Goal: Transaction & Acquisition: Obtain resource

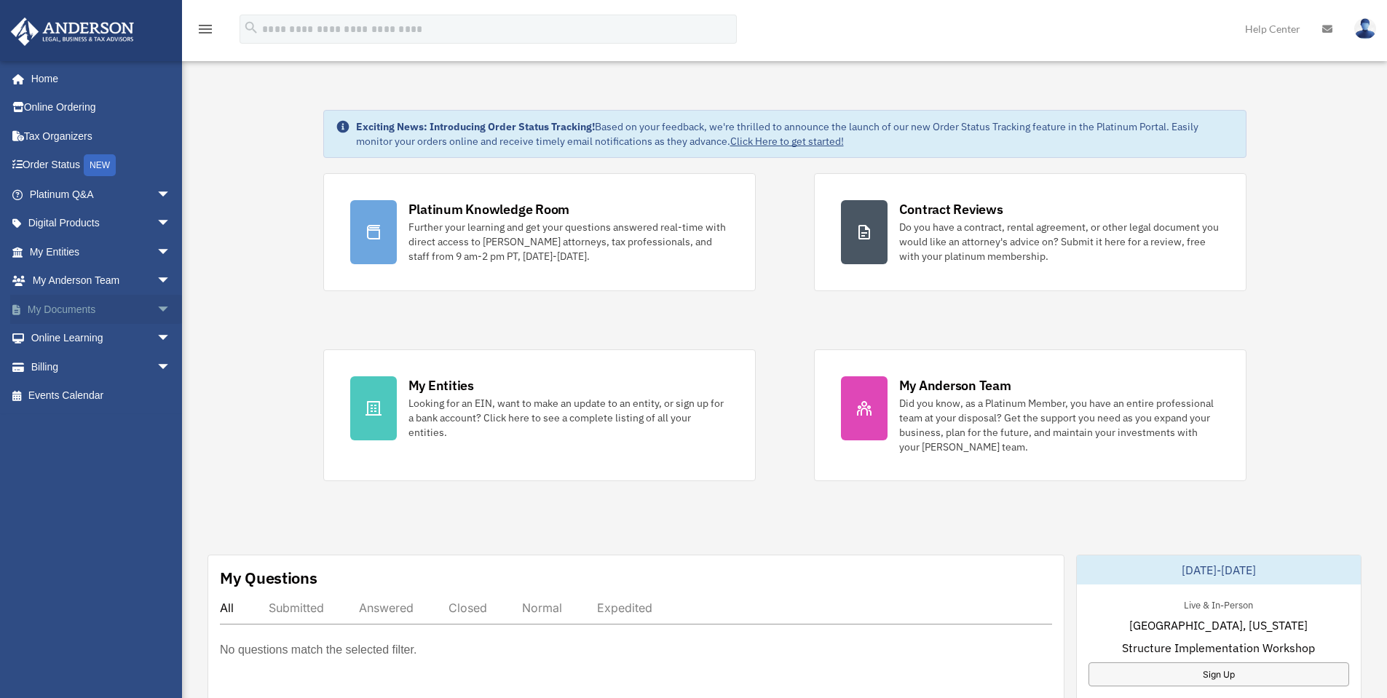
click at [157, 309] on span "arrow_drop_down" at bounding box center [171, 310] width 29 height 30
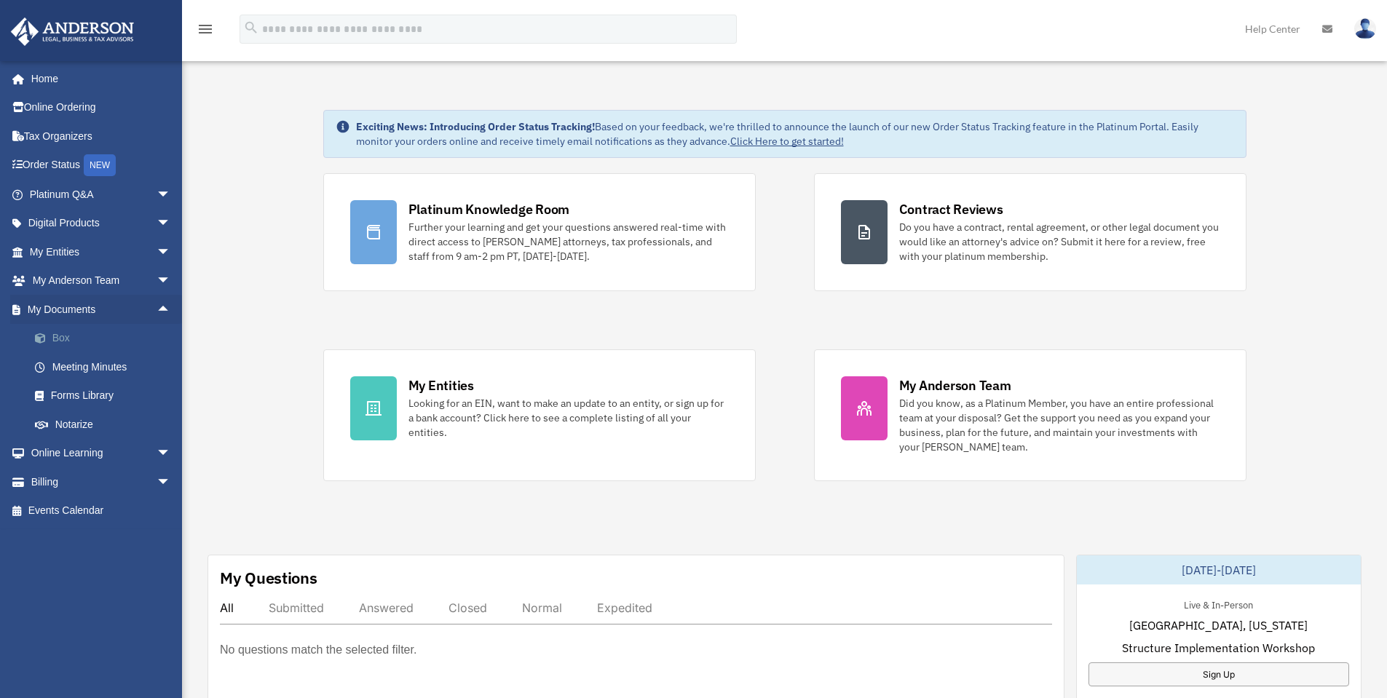
click at [62, 334] on link "Box" at bounding box center [106, 338] width 173 height 29
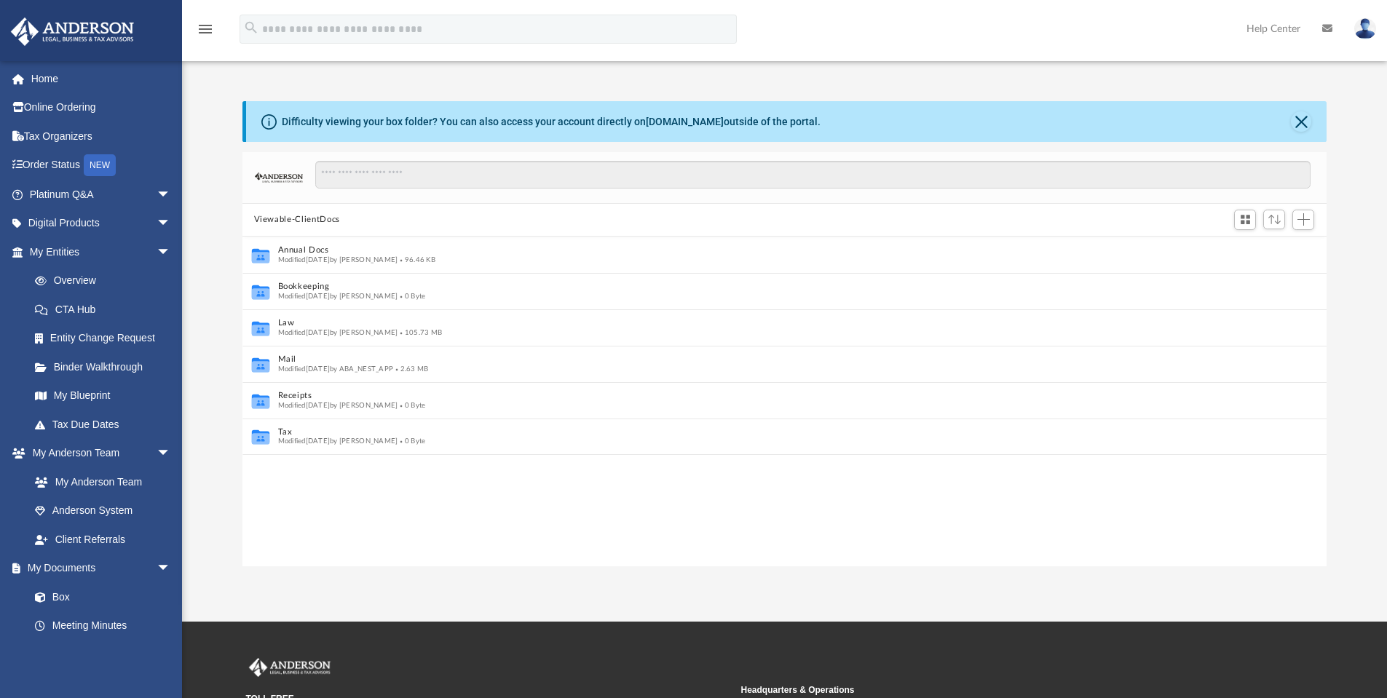
scroll to position [12, 12]
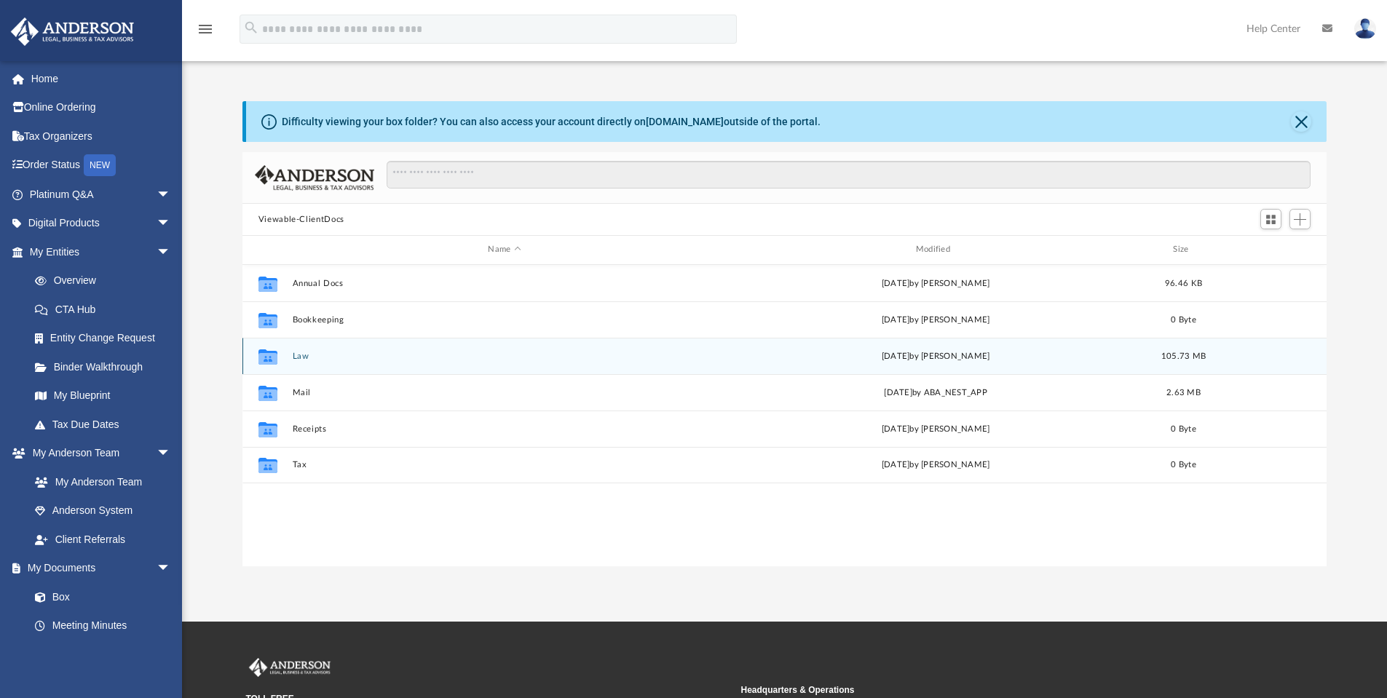
click at [301, 355] on button "Law" at bounding box center [504, 356] width 425 height 9
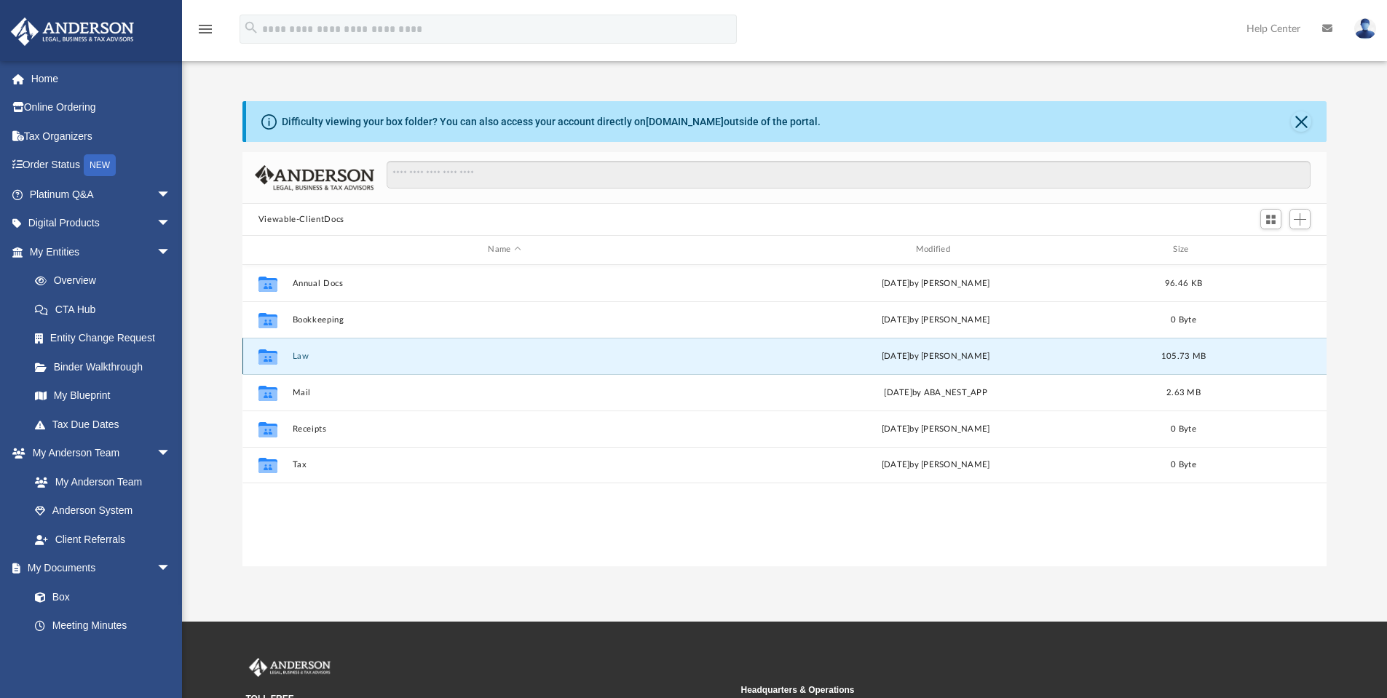
click at [301, 355] on button "Law" at bounding box center [504, 356] width 425 height 9
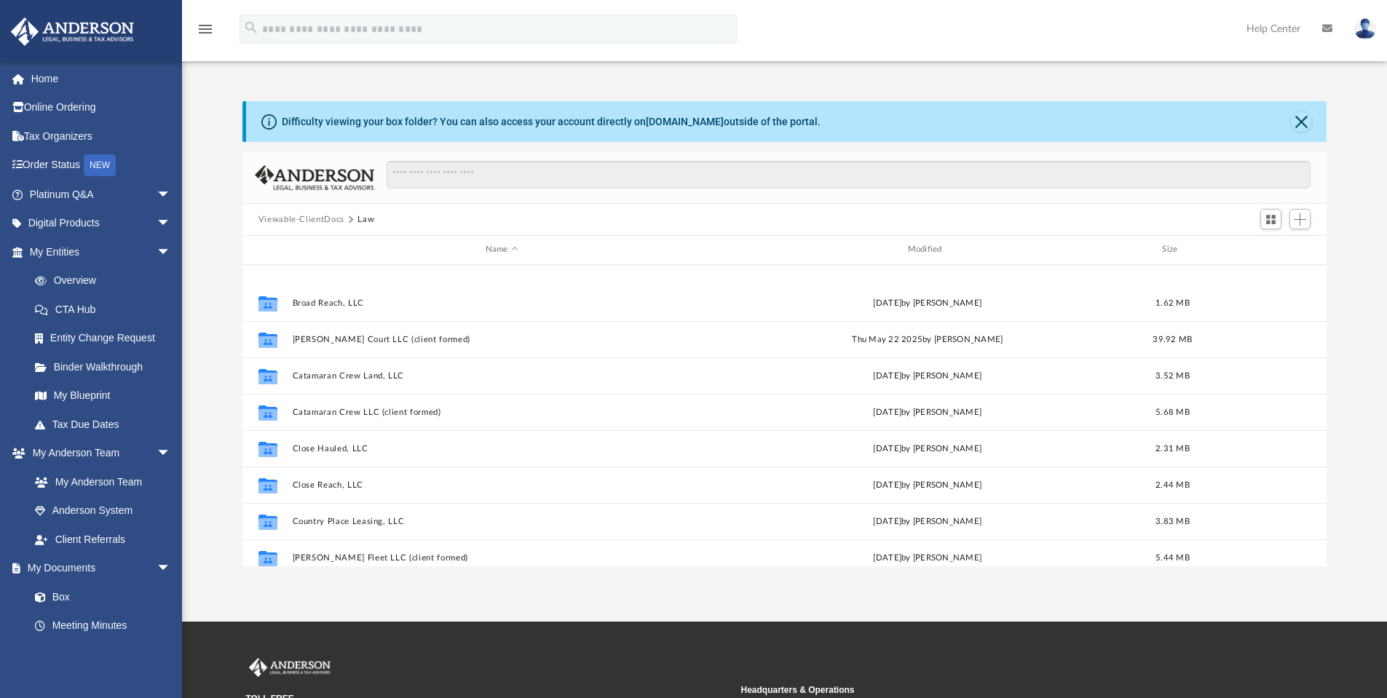
scroll to position [262, 0]
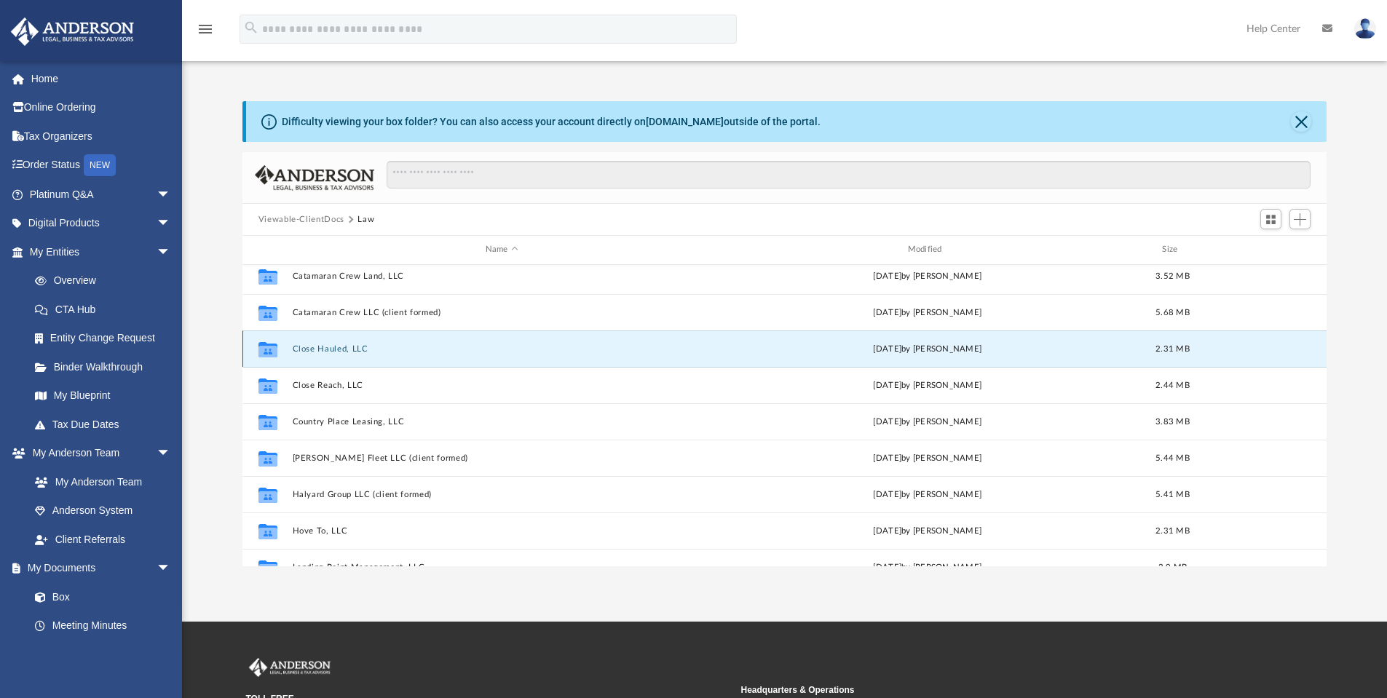
click at [339, 353] on button "Close Hauled, LLC" at bounding box center [501, 348] width 419 height 9
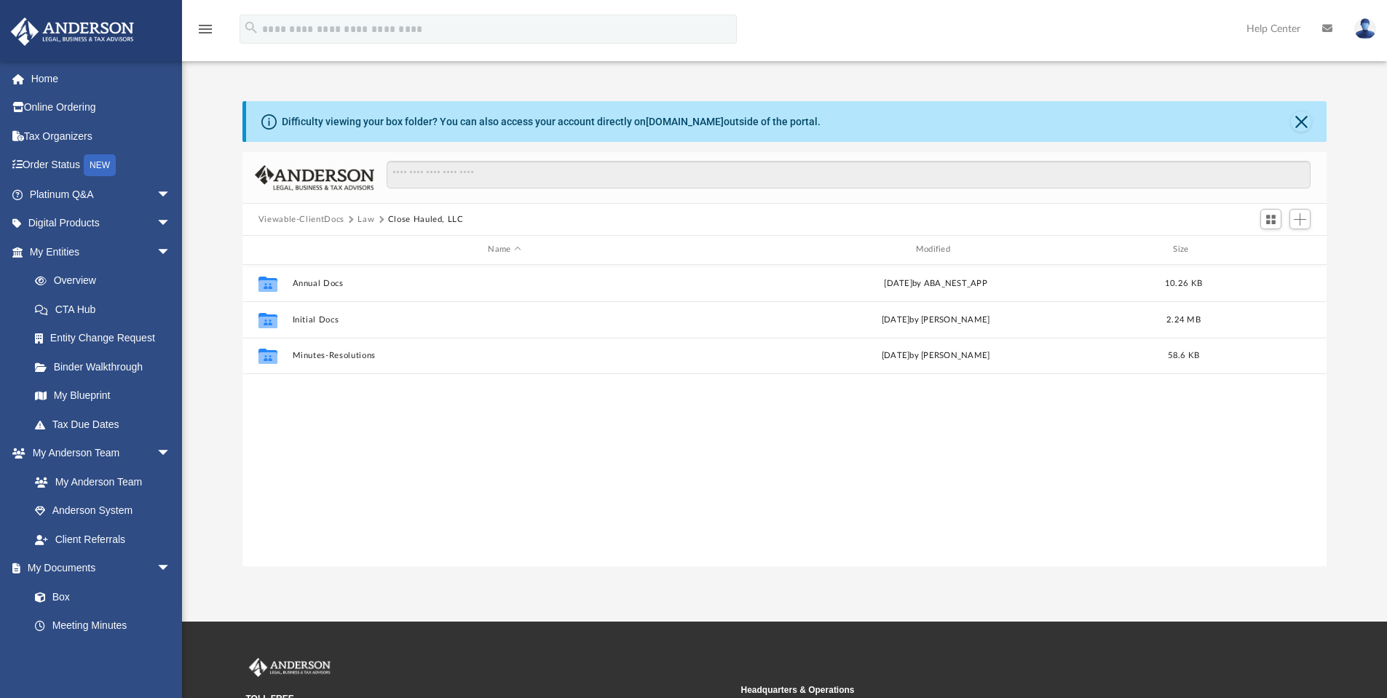
scroll to position [0, 0]
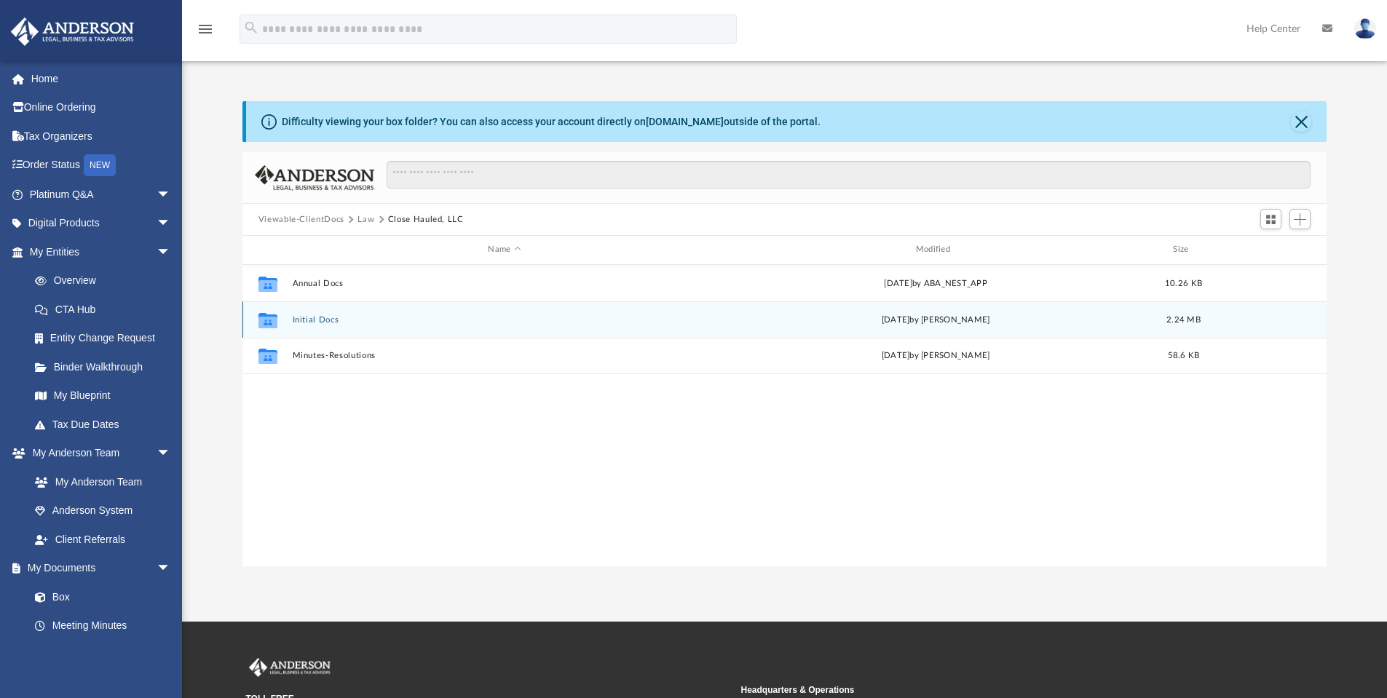
click at [323, 315] on button "Initial Docs" at bounding box center [504, 319] width 425 height 9
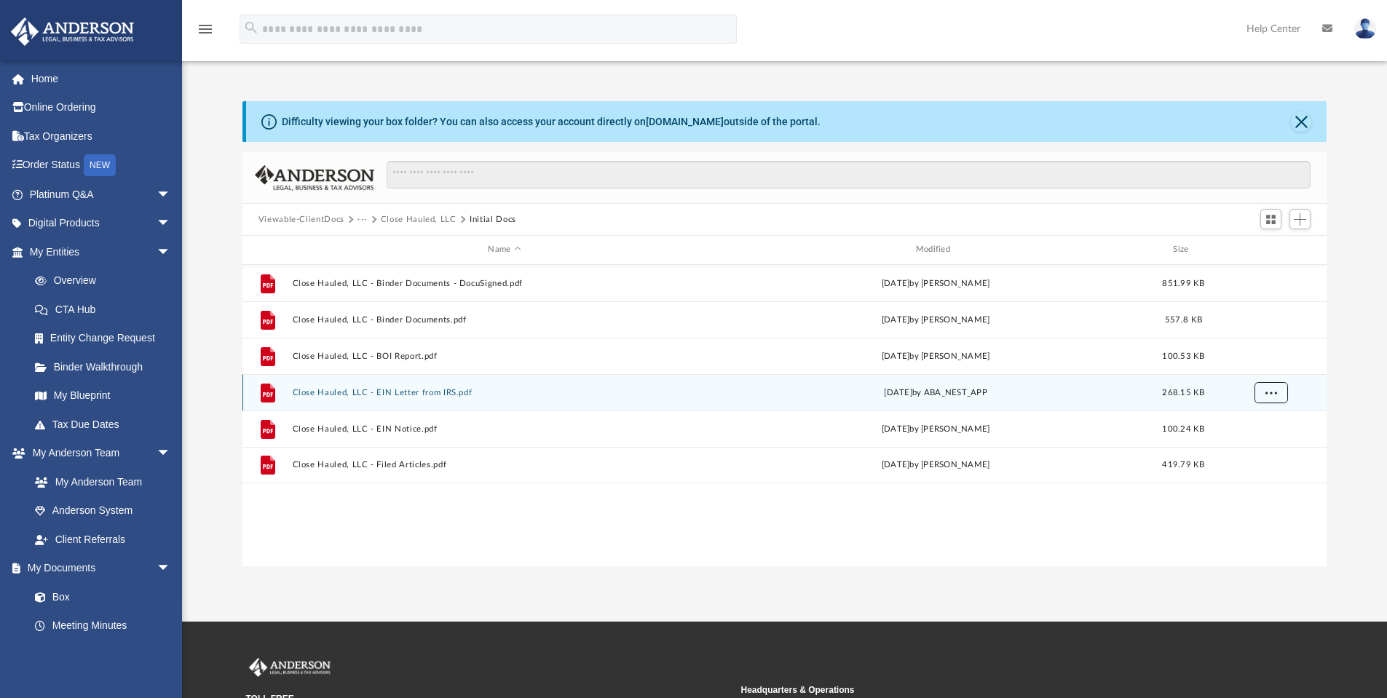
click at [1266, 385] on button "More options" at bounding box center [1270, 393] width 33 height 22
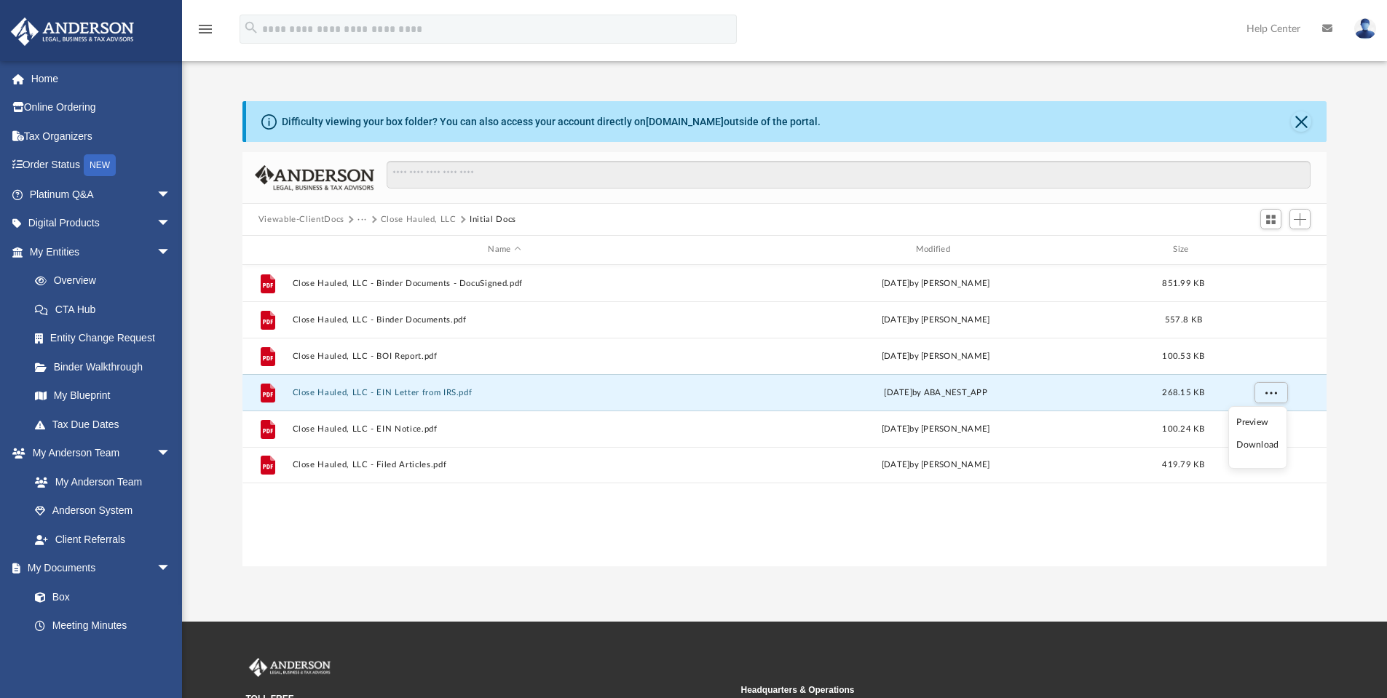
click at [1261, 446] on li "Download" at bounding box center [1257, 445] width 42 height 15
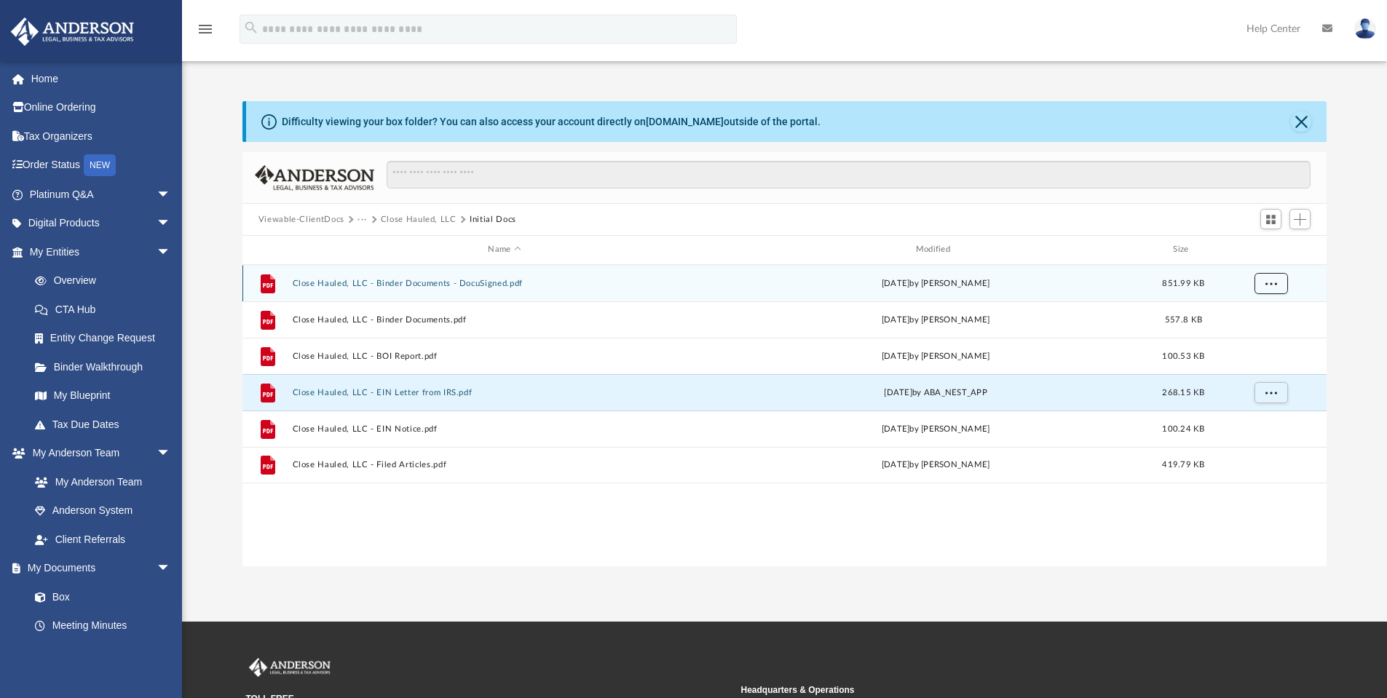
click at [1270, 285] on span "More options" at bounding box center [1271, 283] width 12 height 8
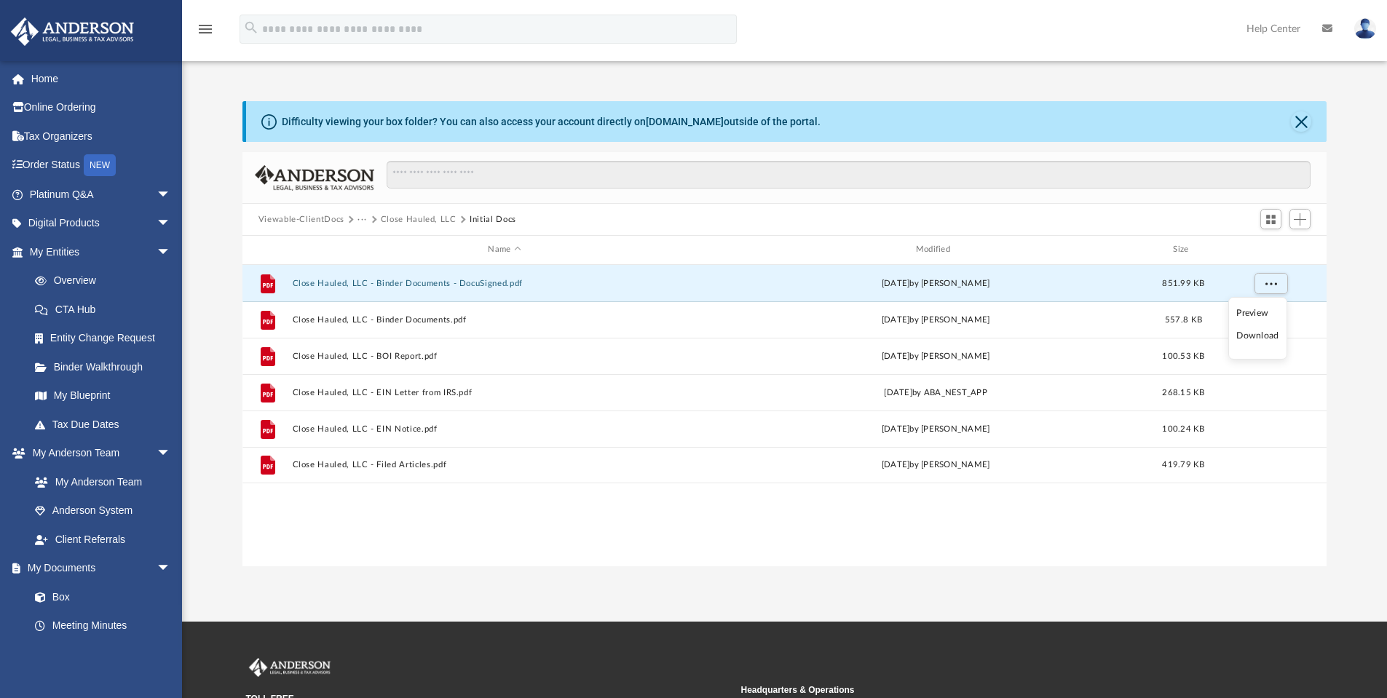
click at [1262, 339] on li "Download" at bounding box center [1257, 335] width 42 height 15
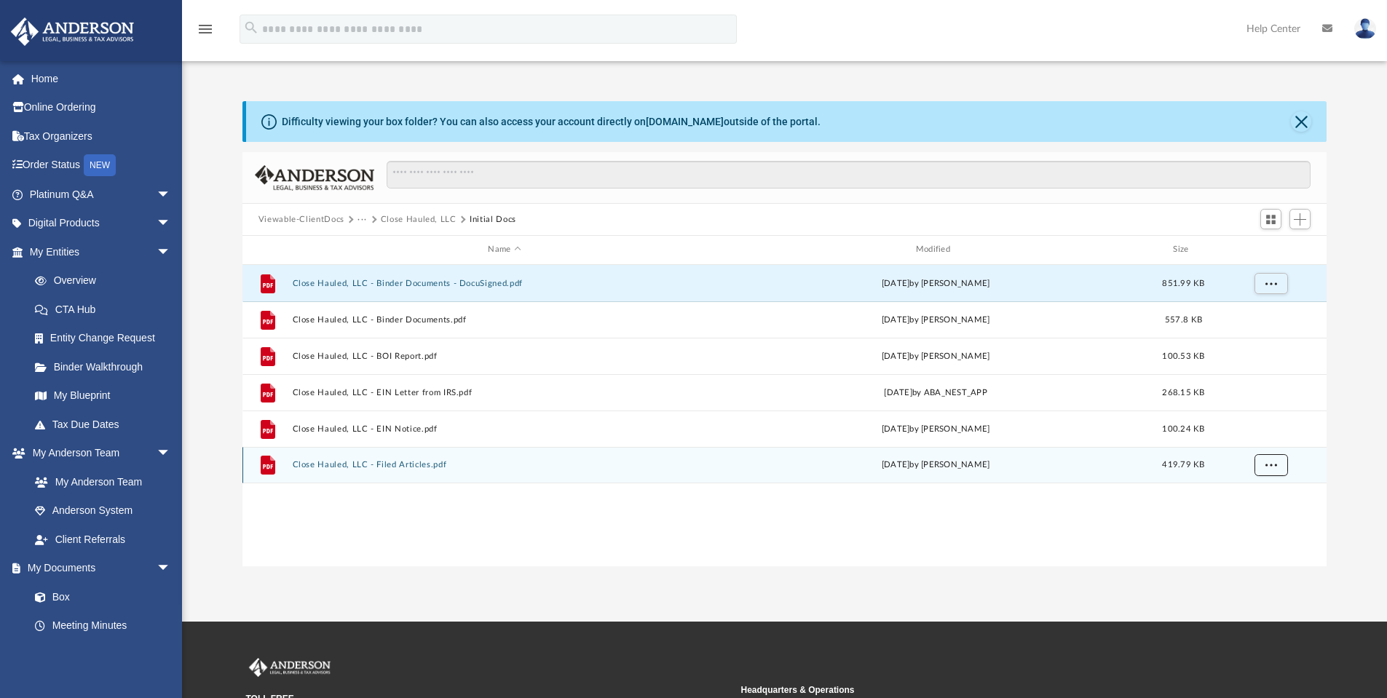
click at [1285, 473] on button "More options" at bounding box center [1270, 465] width 33 height 22
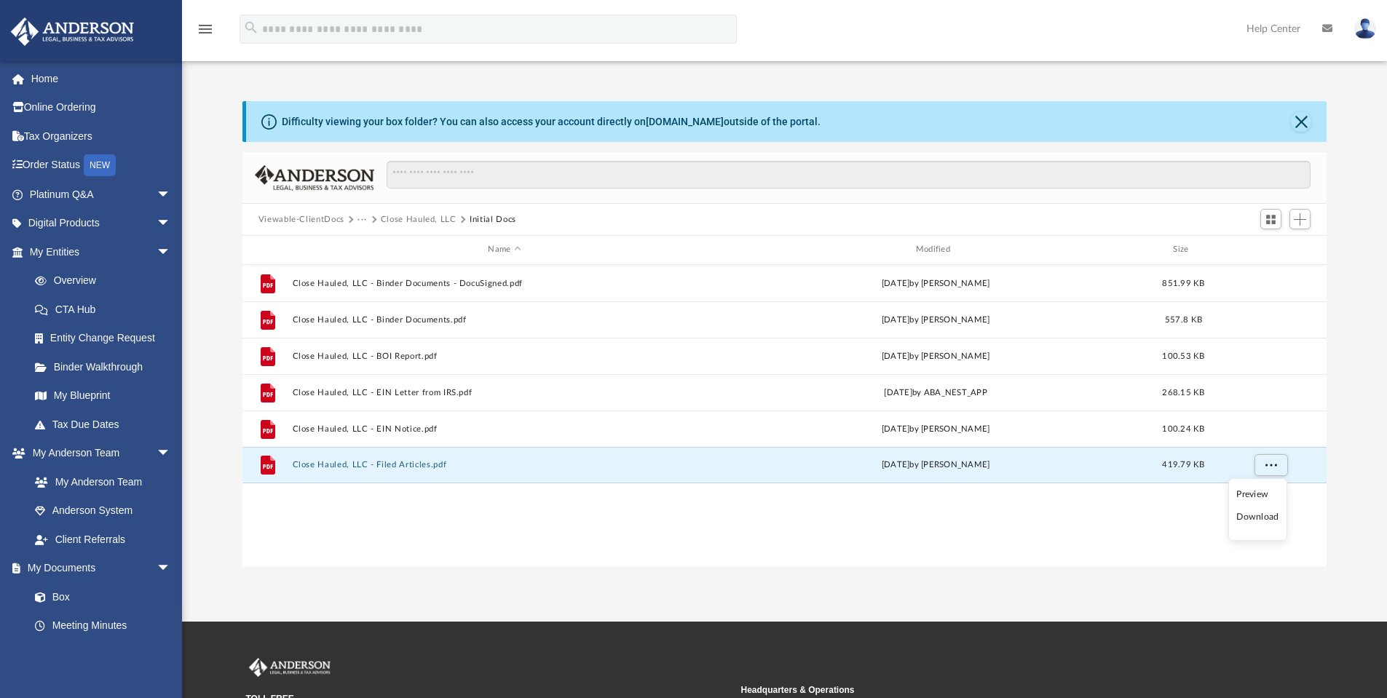
click at [1262, 520] on li "Download" at bounding box center [1257, 517] width 42 height 15
click at [417, 217] on button "Close Hauled, LLC" at bounding box center [419, 219] width 76 height 13
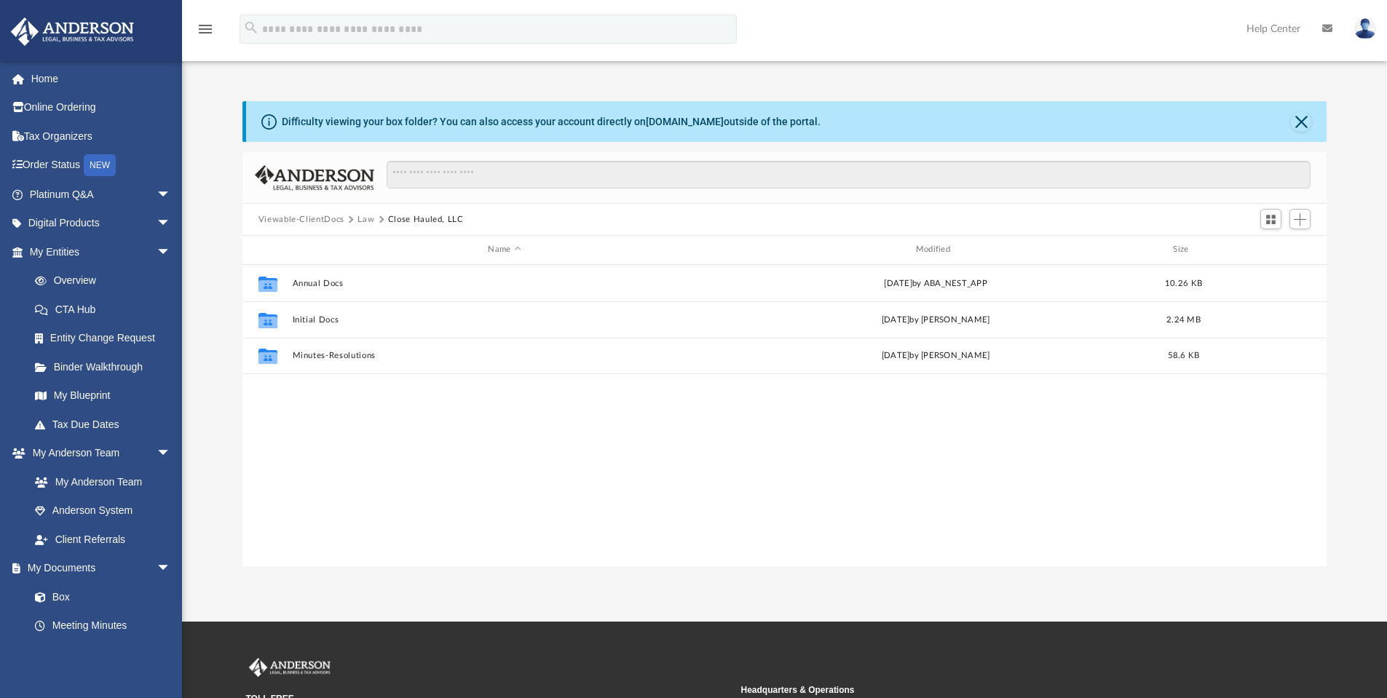
click at [372, 220] on button "Law" at bounding box center [366, 219] width 17 height 13
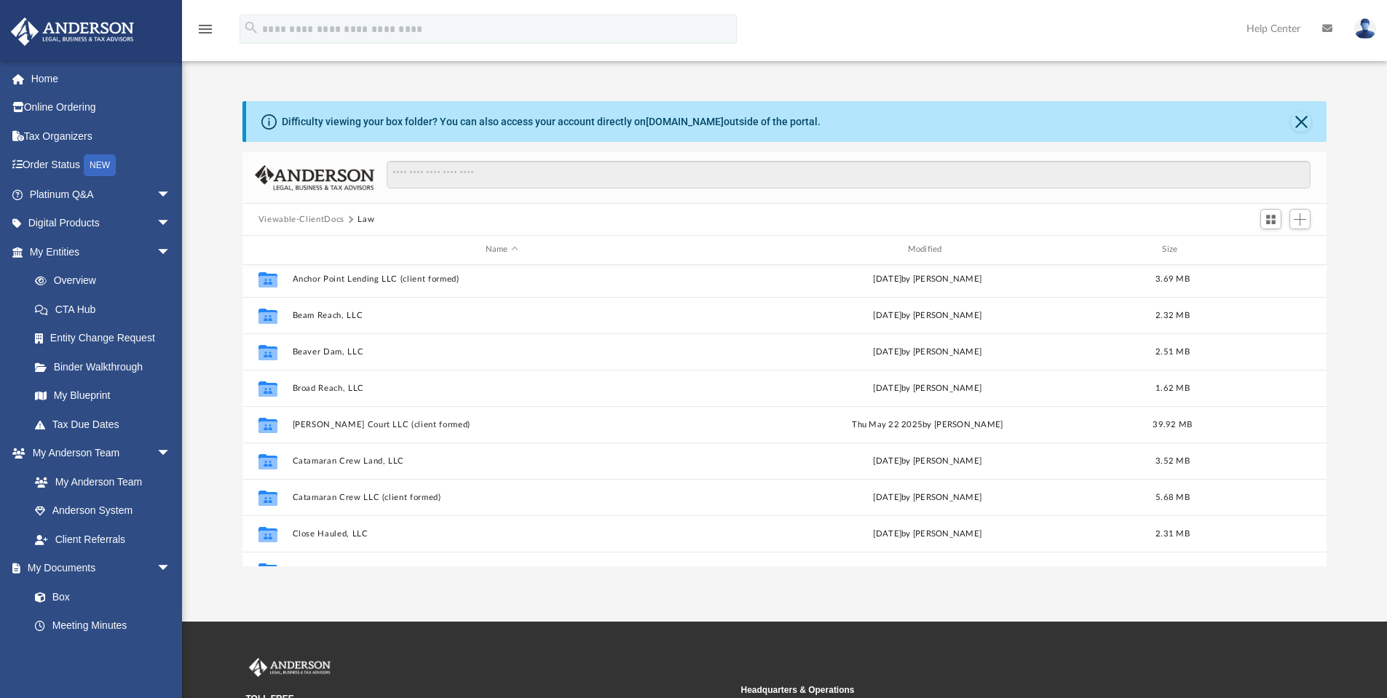
scroll to position [262, 0]
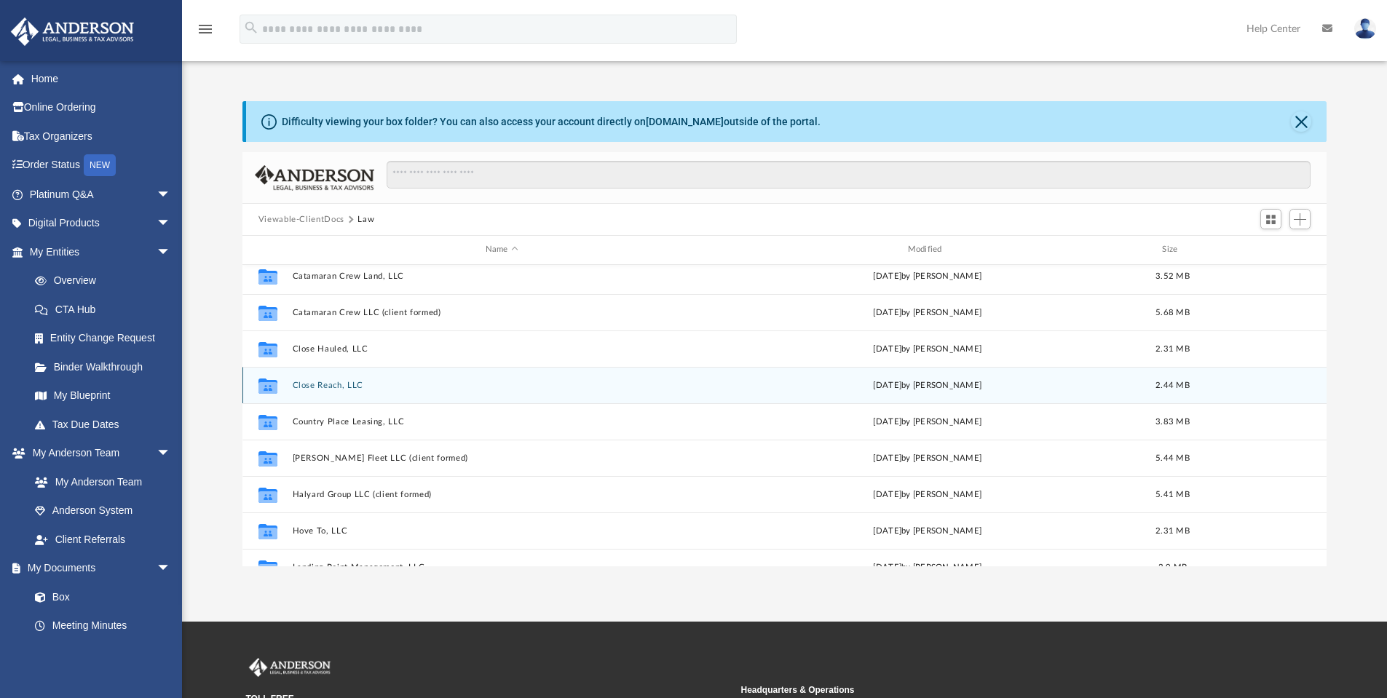
click at [343, 385] on button "Close Reach, LLC" at bounding box center [501, 385] width 419 height 9
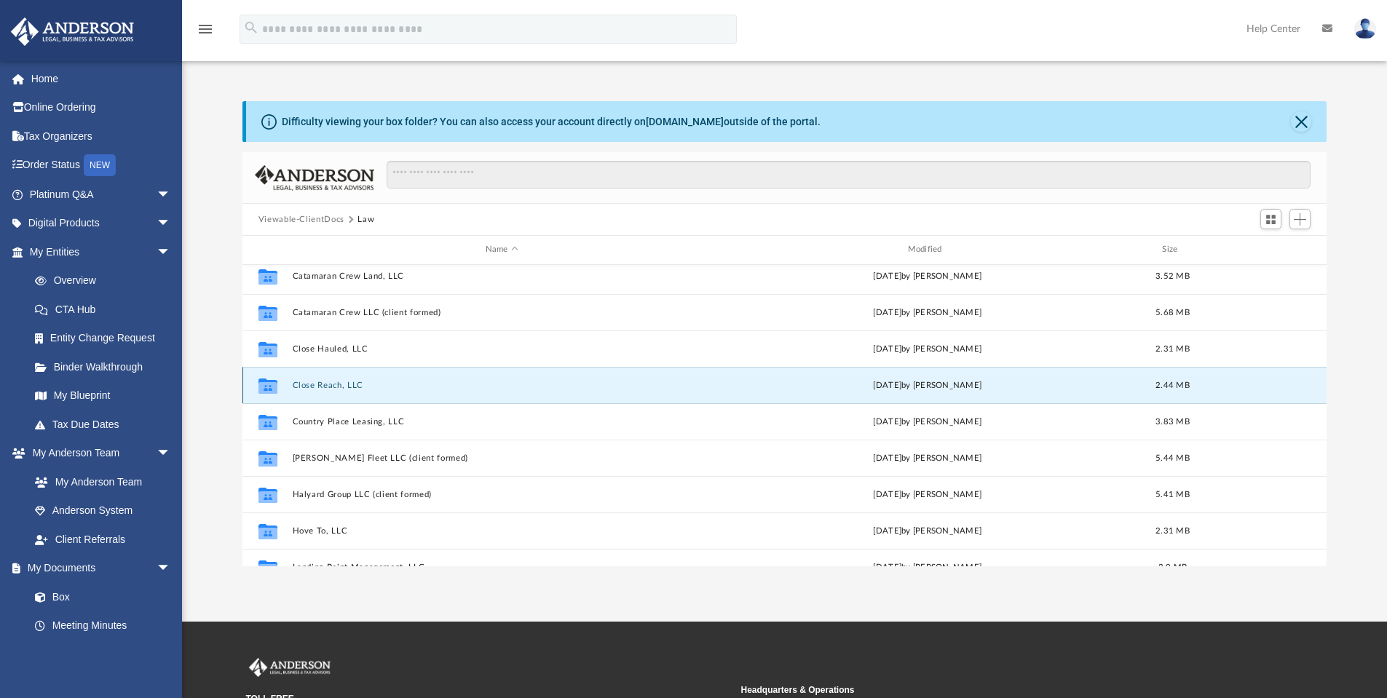
click at [343, 385] on button "Close Reach, LLC" at bounding box center [501, 385] width 419 height 9
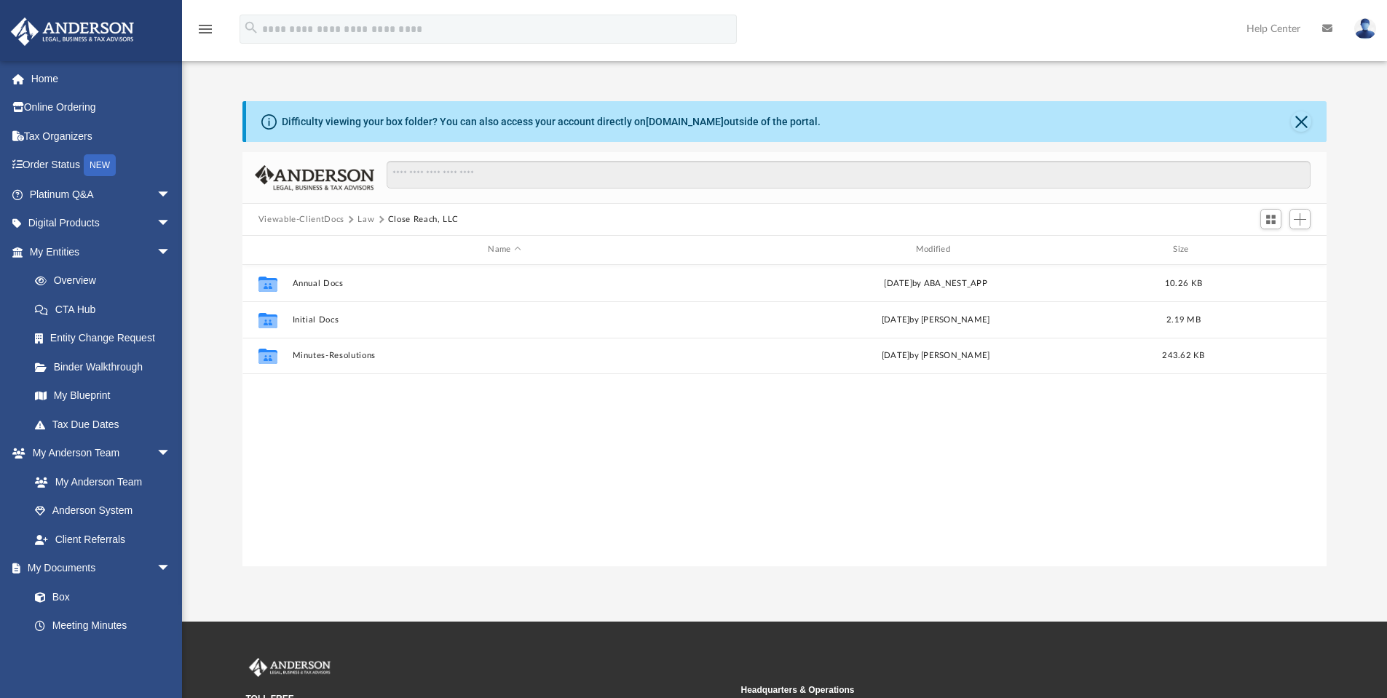
scroll to position [0, 0]
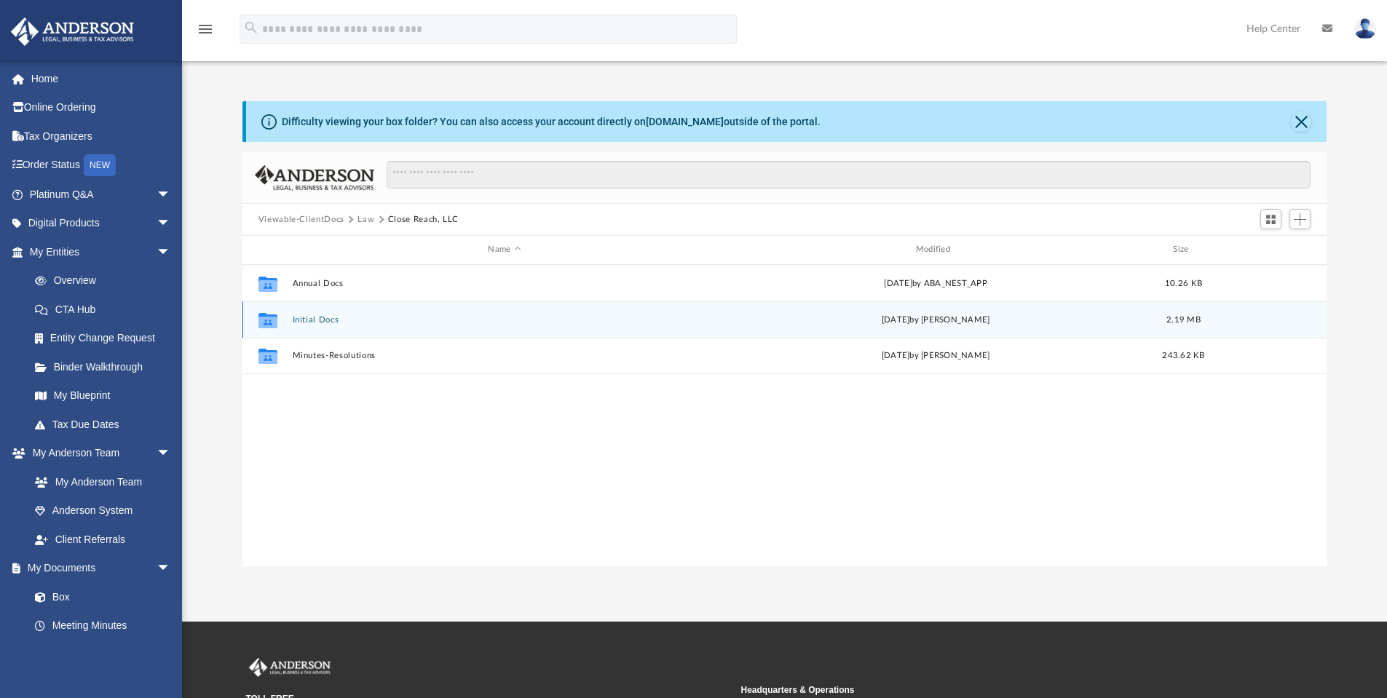
click at [318, 320] on button "Initial Docs" at bounding box center [504, 319] width 425 height 9
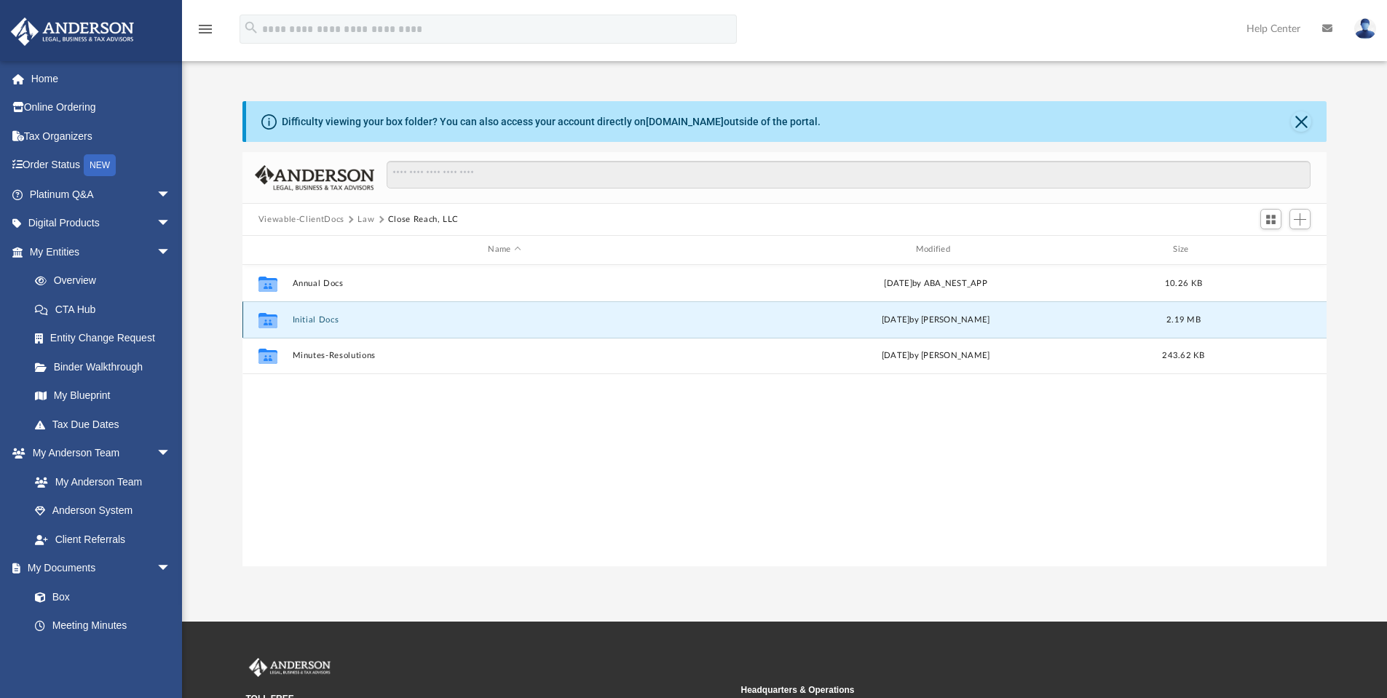
click at [318, 320] on button "Initial Docs" at bounding box center [504, 319] width 425 height 9
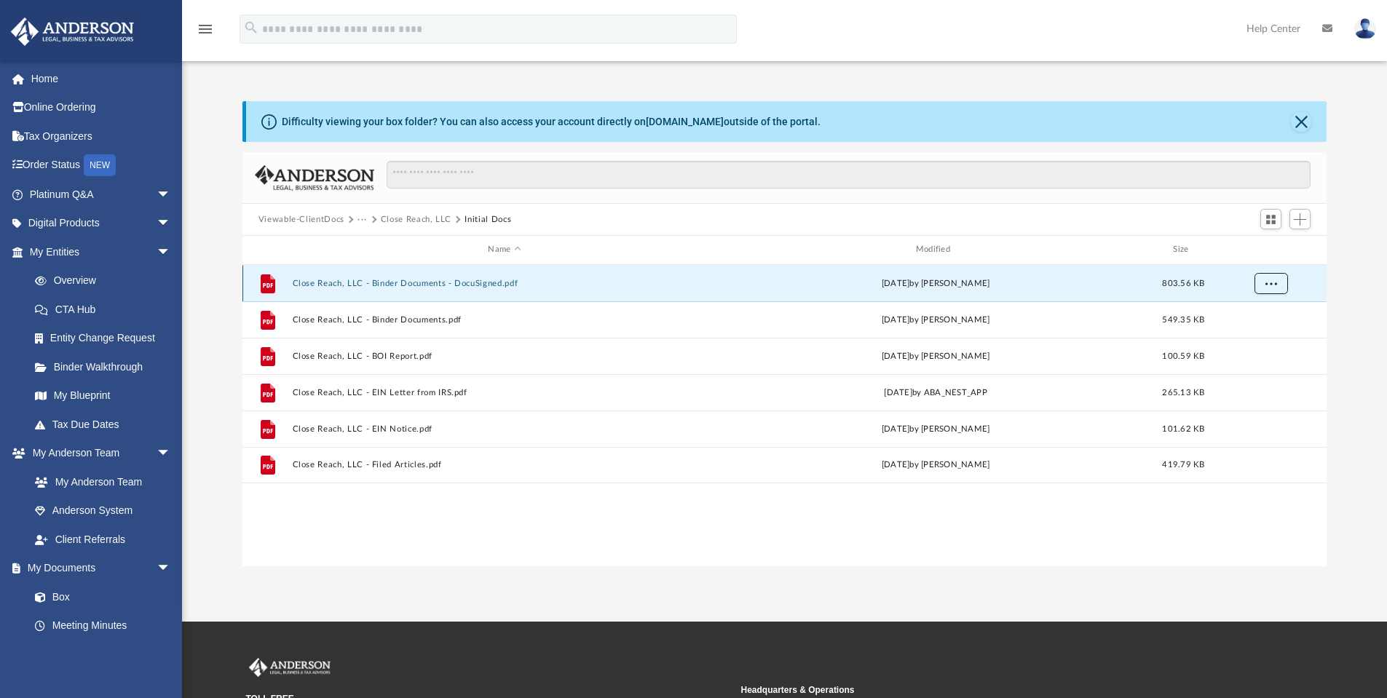
click at [1268, 281] on span "More options" at bounding box center [1271, 283] width 12 height 8
click at [1264, 337] on li "Download" at bounding box center [1257, 335] width 42 height 15
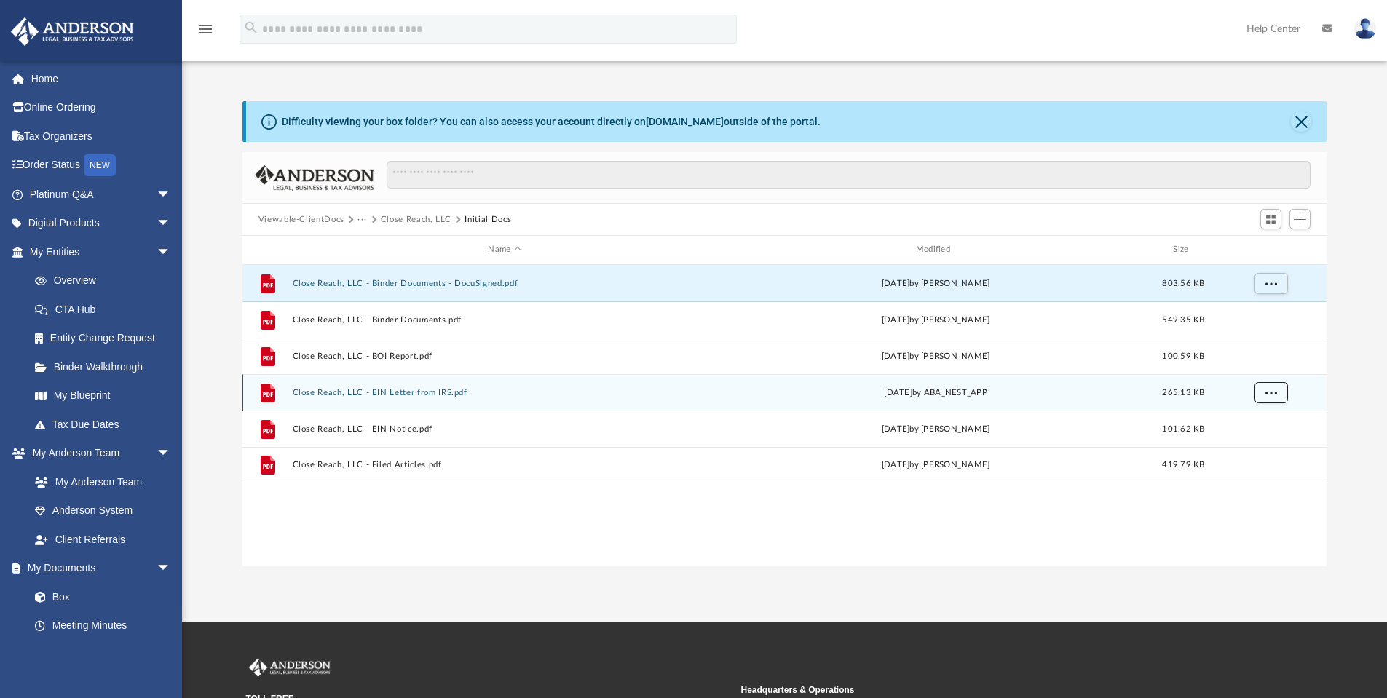
click at [1275, 392] on span "More options" at bounding box center [1271, 392] width 12 height 8
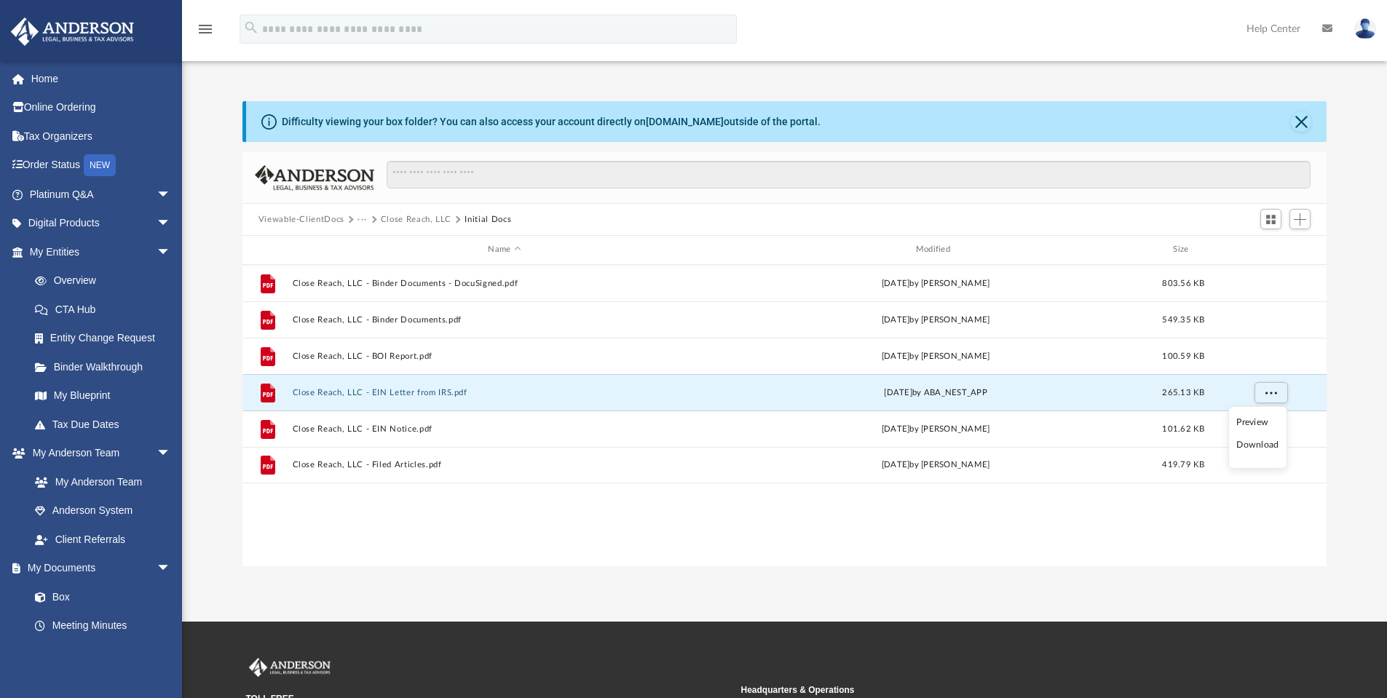
click at [1268, 453] on li "Download" at bounding box center [1257, 445] width 42 height 15
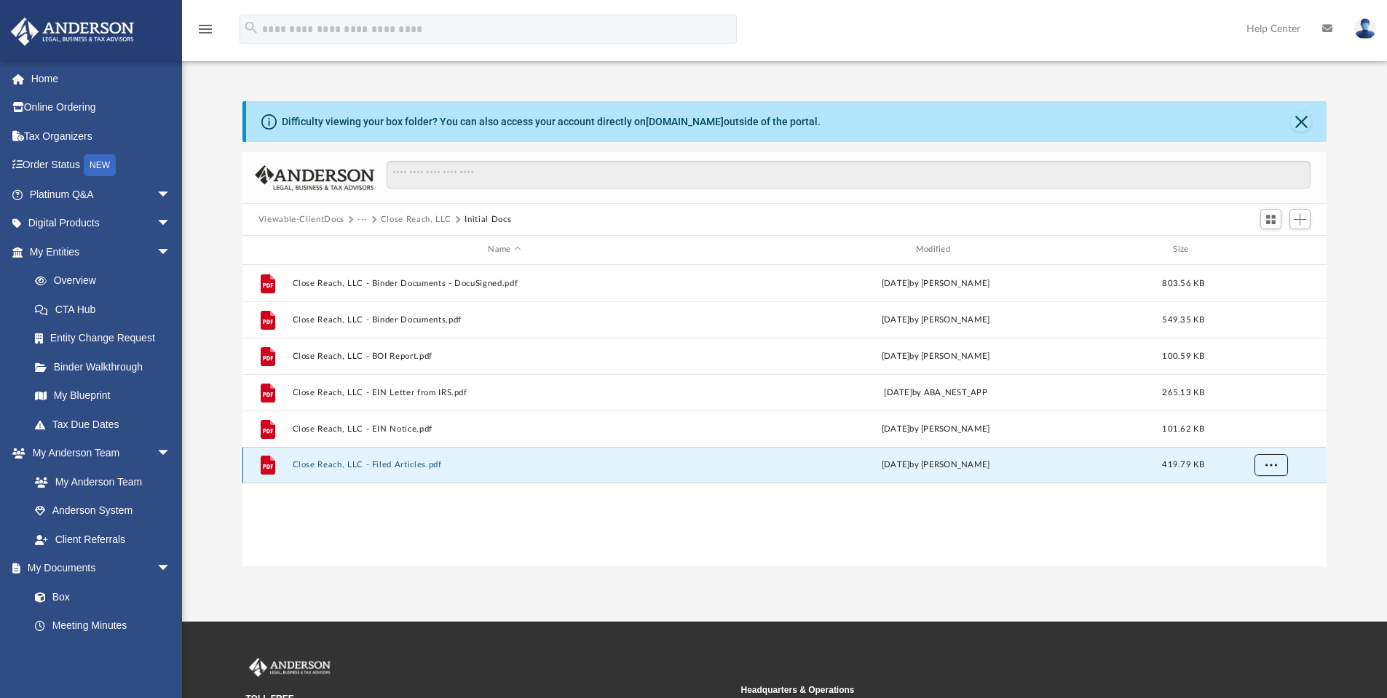
click at [1269, 465] on span "More options" at bounding box center [1271, 465] width 12 height 8
click at [1265, 512] on li "Download" at bounding box center [1257, 517] width 42 height 15
